Goal: Complete application form

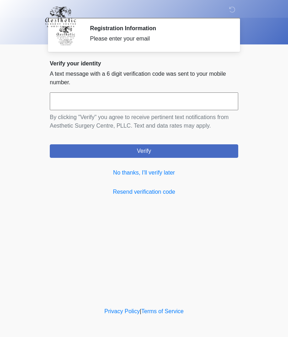
click at [117, 174] on link "No thanks, I'll verify later" at bounding box center [144, 172] width 188 height 9
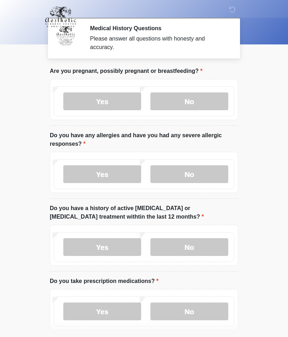
click at [211, 102] on label "No" at bounding box center [189, 101] width 78 height 18
click at [199, 177] on label "No" at bounding box center [189, 174] width 78 height 18
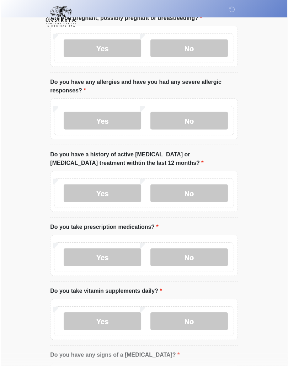
scroll to position [83, 0]
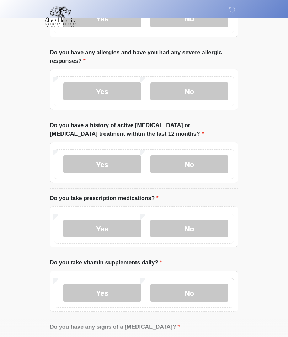
click at [212, 159] on label "No" at bounding box center [189, 164] width 78 height 18
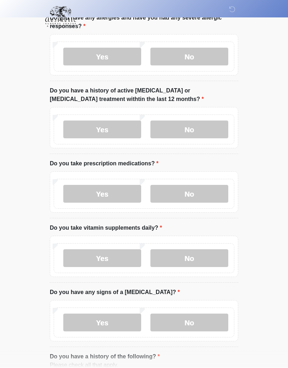
scroll to position [117, 0]
click at [200, 193] on label "No" at bounding box center [189, 194] width 78 height 18
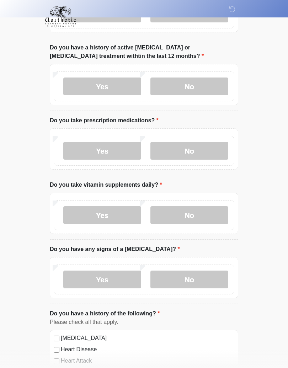
scroll to position [160, 0]
click at [116, 214] on label "Yes" at bounding box center [102, 215] width 78 height 18
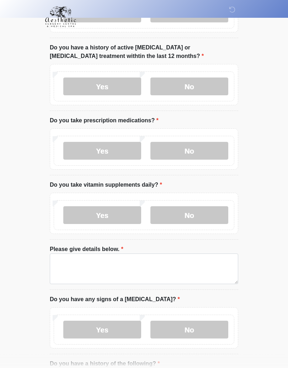
scroll to position [161, 0]
click at [190, 216] on label "No" at bounding box center [189, 215] width 78 height 18
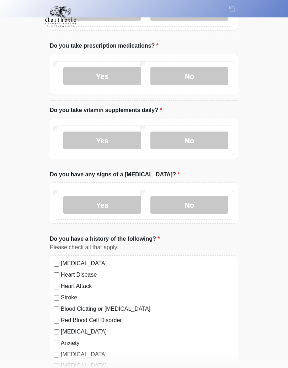
scroll to position [235, 0]
click at [194, 207] on label "No" at bounding box center [189, 205] width 78 height 18
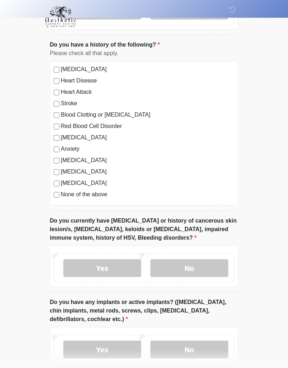
scroll to position [429, 0]
click at [194, 264] on label "No" at bounding box center [189, 268] width 78 height 18
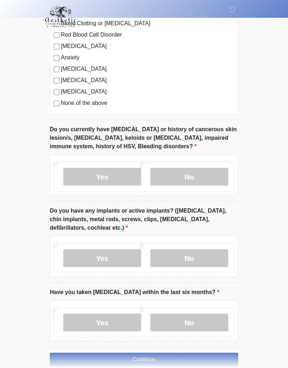
scroll to position [523, 0]
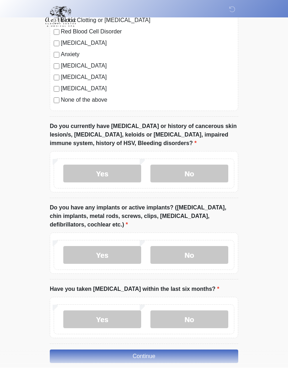
click at [201, 252] on label "No" at bounding box center [189, 255] width 78 height 18
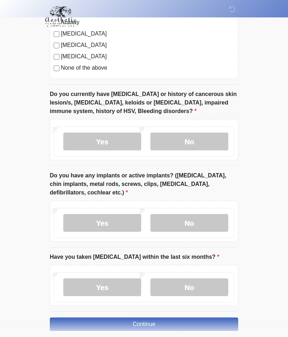
scroll to position [586, 0]
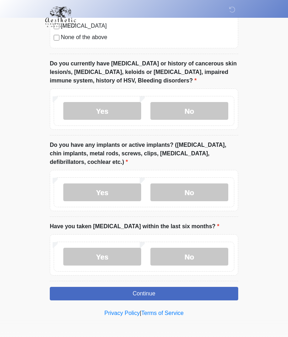
click at [197, 256] on label "No" at bounding box center [189, 257] width 78 height 18
click at [177, 289] on button "Continue" at bounding box center [144, 293] width 188 height 13
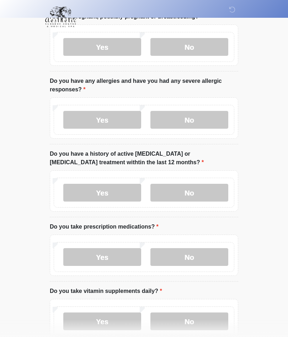
scroll to position [0, 0]
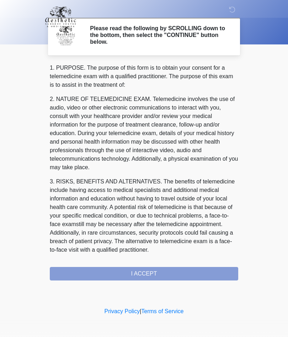
click at [158, 269] on div "1. PURPOSE. The purpose of this form is to obtain your consent for a telemedici…" at bounding box center [144, 172] width 188 height 217
click at [152, 269] on div "1. PURPOSE. The purpose of this form is to obtain your consent for a telemedici…" at bounding box center [144, 172] width 188 height 217
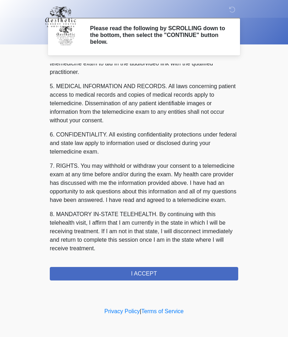
scroll to position [226, 0]
click at [153, 272] on button "I ACCEPT" at bounding box center [144, 273] width 188 height 13
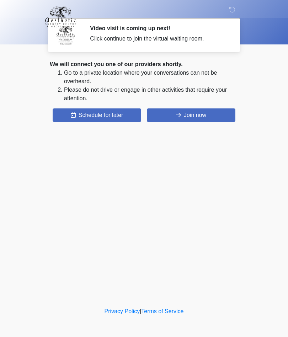
click at [197, 113] on button "Join now" at bounding box center [191, 114] width 88 height 13
